Goal: Task Accomplishment & Management: Manage account settings

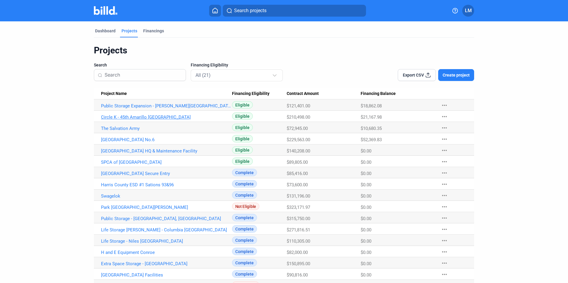
click at [131, 117] on link "Circle K - 45th Amarillo TX" at bounding box center [166, 117] width 131 height 5
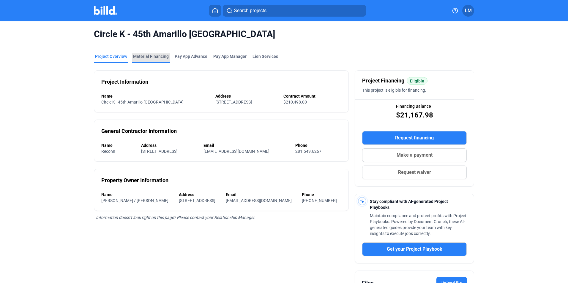
click at [155, 55] on div "Material Financing" at bounding box center [151, 56] width 36 height 6
